Goal: Communication & Community: Answer question/provide support

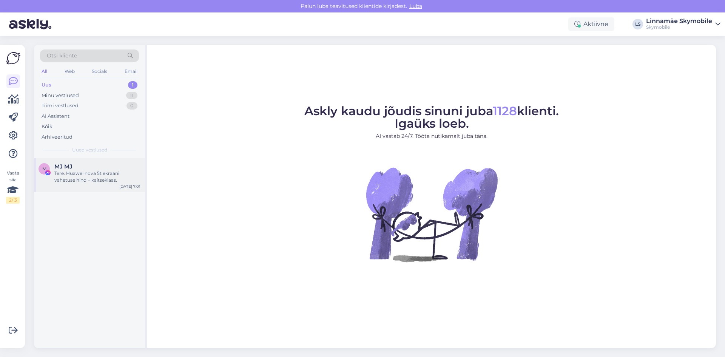
click at [102, 167] on div "MJ MJ" at bounding box center [97, 166] width 86 height 7
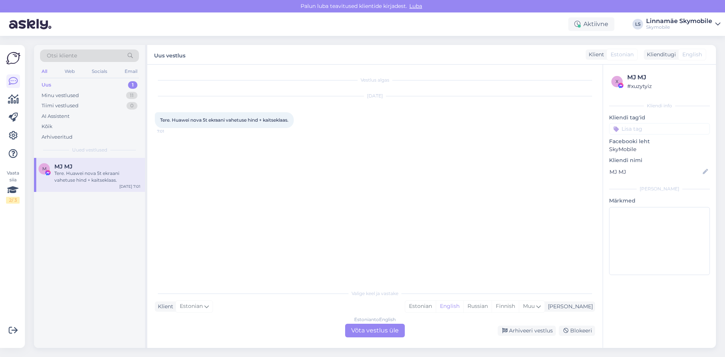
click at [318, 182] on div "Vestlus algas [DATE] Tere. Huawei nova 5t ekraani vahetuse hind + kaitseklaas. …" at bounding box center [378, 175] width 447 height 207
click at [436, 307] on div "Estonian" at bounding box center [420, 306] width 31 height 11
click at [392, 330] on div "Estonian to Estonian Võta vestlus üle" at bounding box center [375, 331] width 60 height 14
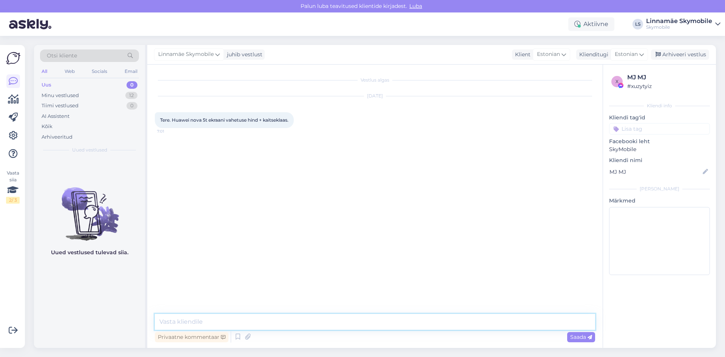
click at [233, 321] on textarea at bounding box center [375, 322] width 440 height 16
click at [355, 323] on textarea "Tere.Ekraani vahetus maksab 125 eurot" at bounding box center [375, 322] width 440 height 16
click at [309, 321] on textarea "Tere.Ekraani vahetus maksab 125 eurot." at bounding box center [375, 322] width 440 height 16
type textarea "Tere.Ekraani vahetus maksab 125 eurot.Kaitseklaasi kahjuks pakuda ei ole"
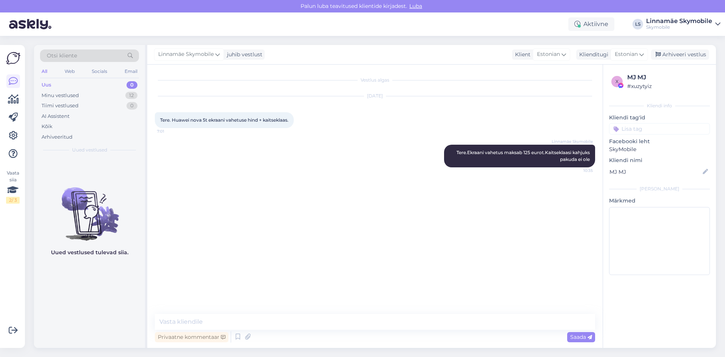
click at [53, 80] on div "Uus 0" at bounding box center [89, 85] width 99 height 11
